Goal: Complete application form

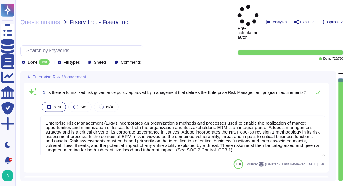
type textarea "Enterprise Risk Management (ERM) incorporates an organization’s methods and pro…"
type textarea "The risk governance plan includes risk scenarios that encompass events and poss…"
type textarea "Adobe has an established Enterprise-wide Risk Management process used by manage…"
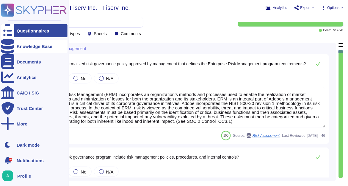
click at [39, 44] on div "Knowledge Base" at bounding box center [35, 46] width 36 height 4
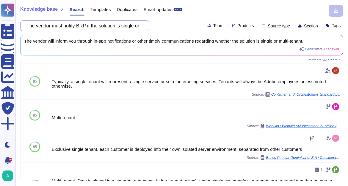
click at [93, 24] on input "The vendor must notify BRP if the solution is single or multi-tenant" at bounding box center [84, 26] width 120 height 10
paste input "be able to demonstrate multi-tenant security management mechanisms"
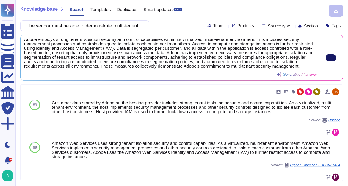
click at [333, 57] on button at bounding box center [332, 57] width 10 height 7
click at [107, 25] on input "The vendor must be able to demonstrate multi-tenant security management mechani…" at bounding box center [84, 26] width 120 height 10
paste input "implement a single tenant approach to BRP Data"
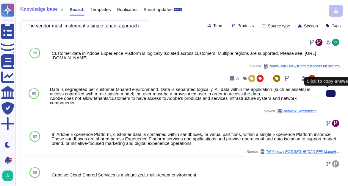
click at [331, 94] on icon at bounding box center [331, 94] width 0 height 0
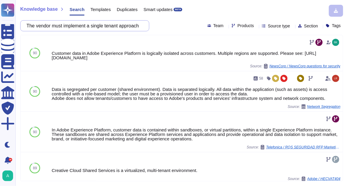
click at [83, 29] on input "The vendor must implement a single tenant approach to BRP Data" at bounding box center [84, 26] width 120 height 10
paste input "solution must support Java Vx.y"
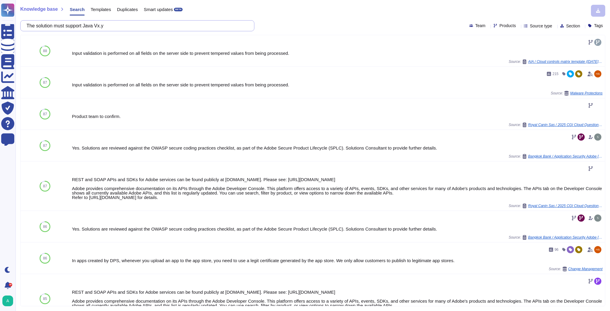
drag, startPoint x: 113, startPoint y: 27, endPoint x: -21, endPoint y: 19, distance: 133.9
click at [0, 19] on html "Questionnaires Knowledge Base Documents Analytics CAIQ / SIG Trust Center Help …" at bounding box center [305, 155] width 610 height 311
paste input "vendor must implement an intrusion prevention systems where rules and their log…"
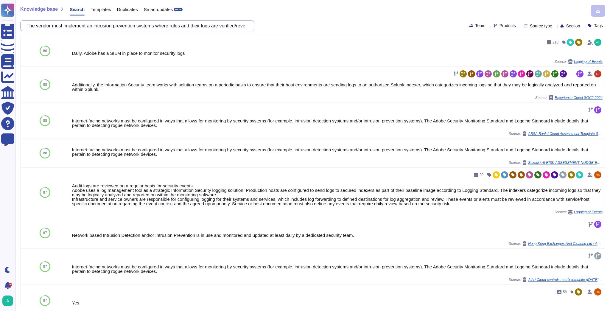
click at [210, 28] on input "The vendor must implement an intrusion prevention systems where rules and their…" at bounding box center [136, 26] width 225 height 10
paste input "provide disaster recovery policy (DRP) and high availability (HA) for the hoste…"
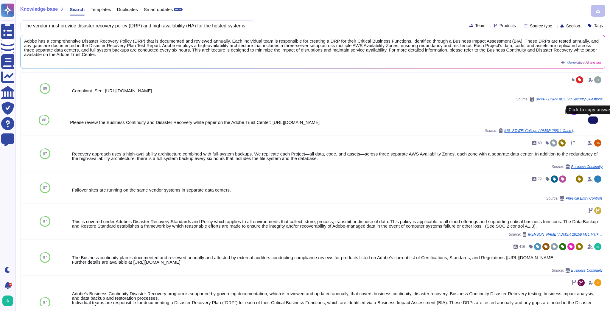
type input "The vendor must provide disaster recovery policy (DRP) and high availability (H…"
click at [348, 124] on button at bounding box center [593, 119] width 10 height 7
